Goal: Task Accomplishment & Management: Manage account settings

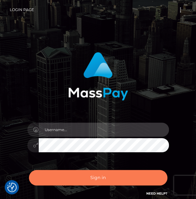
type input "chelsea.whop"
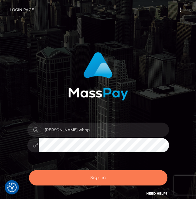
click at [93, 175] on button "Sign in" at bounding box center [98, 177] width 139 height 15
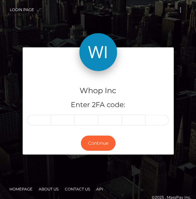
click at [38, 120] on input "text" at bounding box center [39, 119] width 24 height 11
type input "4"
type input "6"
type input "9"
type input "3"
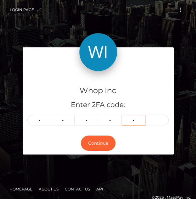
type input "5"
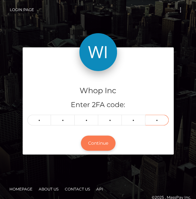
type input "6"
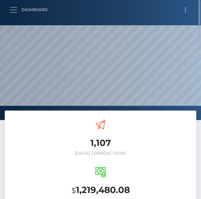
click at [13, 10] on button "button" at bounding box center [16, 10] width 12 height 9
